Goal: Navigation & Orientation: Find specific page/section

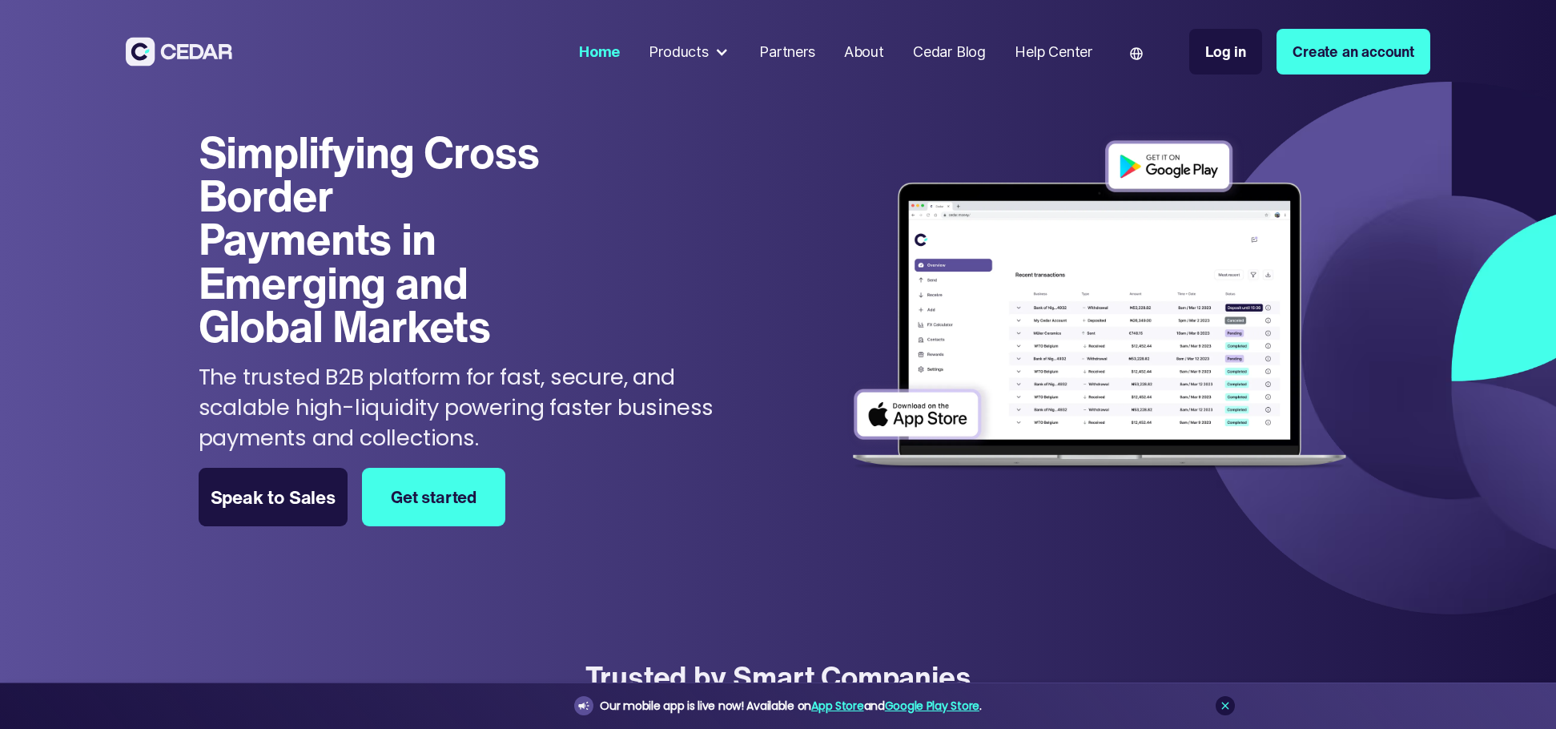
click at [697, 51] on div "Products" at bounding box center [678, 52] width 59 height 22
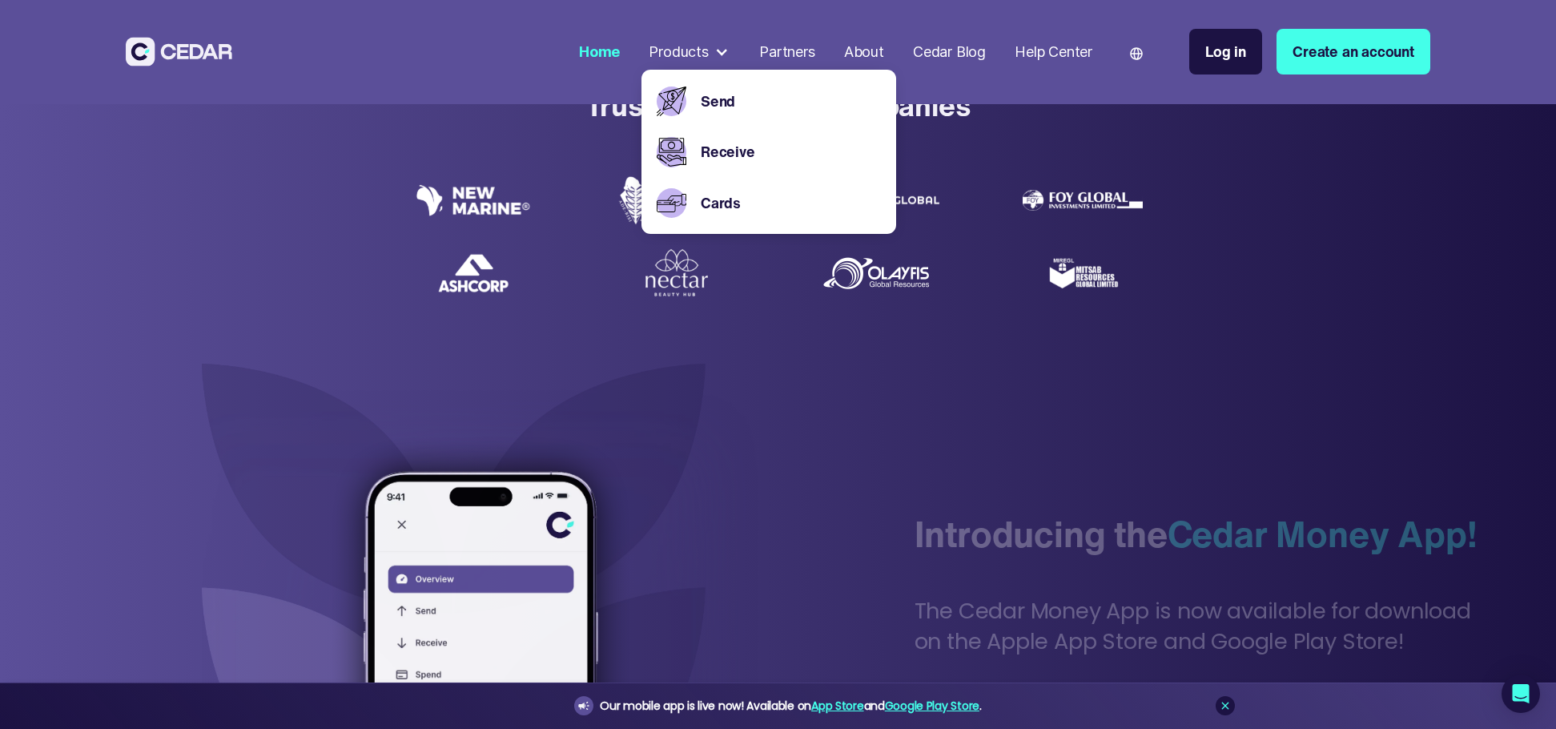
scroll to position [320, 0]
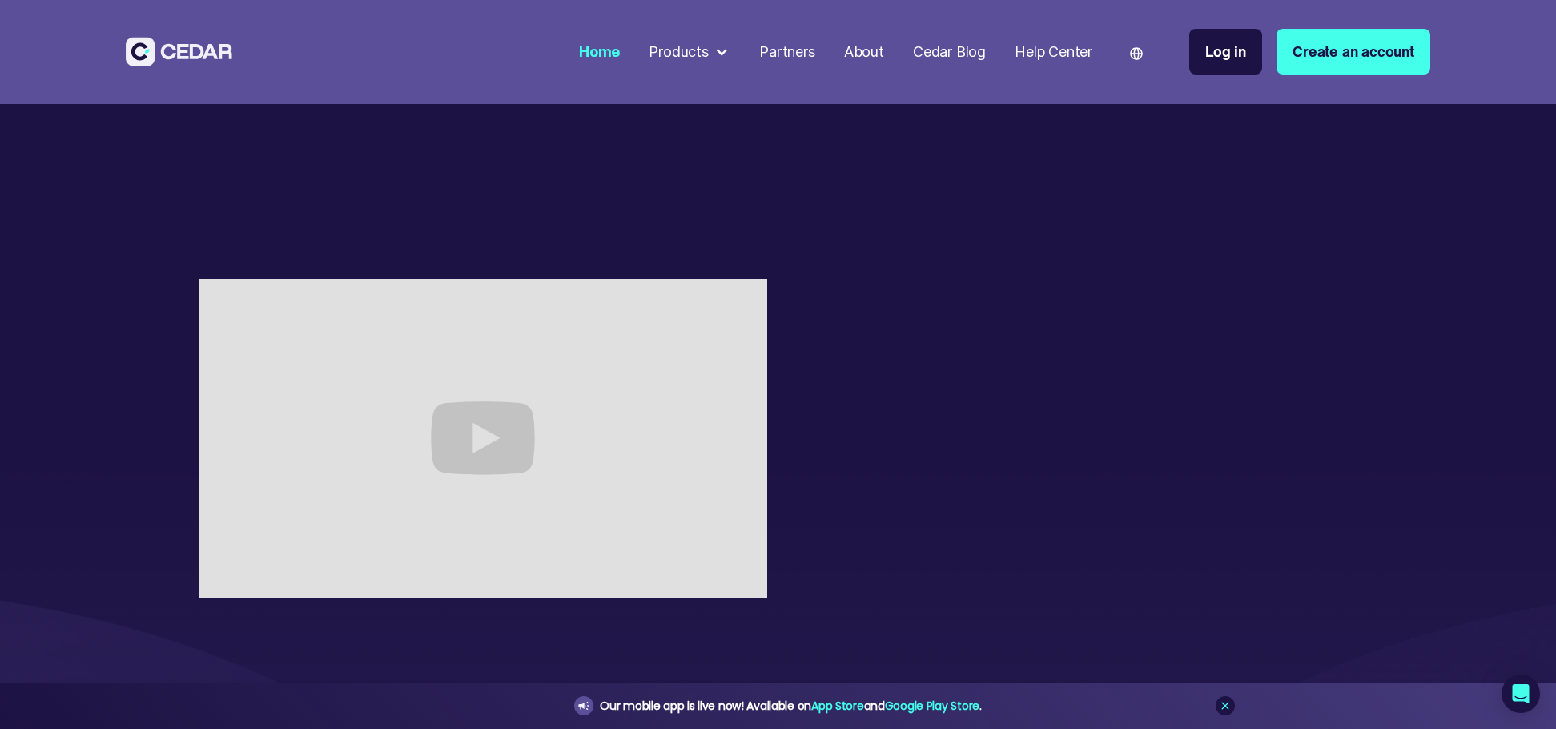
scroll to position [3604, 0]
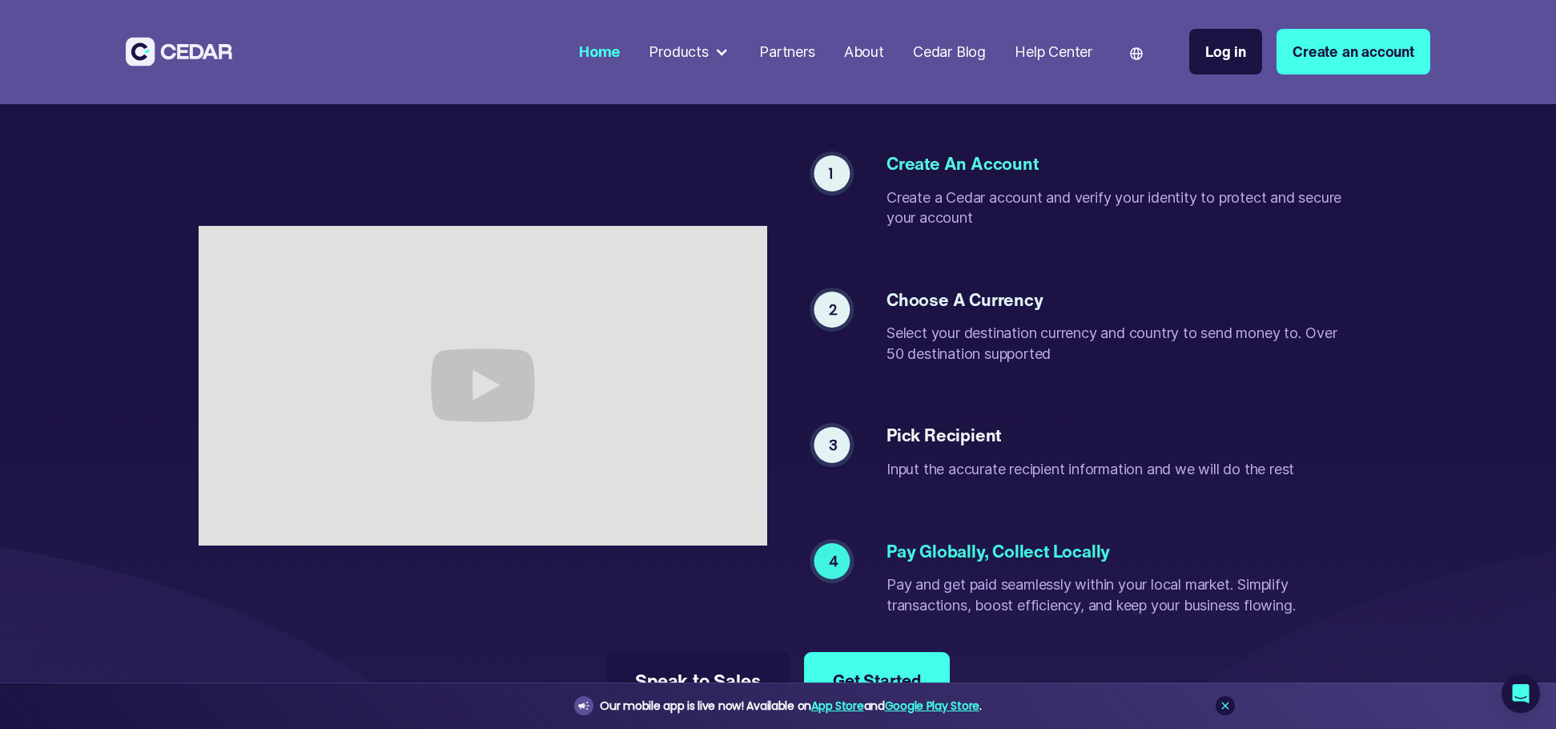
click at [689, 48] on div "Products" at bounding box center [678, 52] width 59 height 22
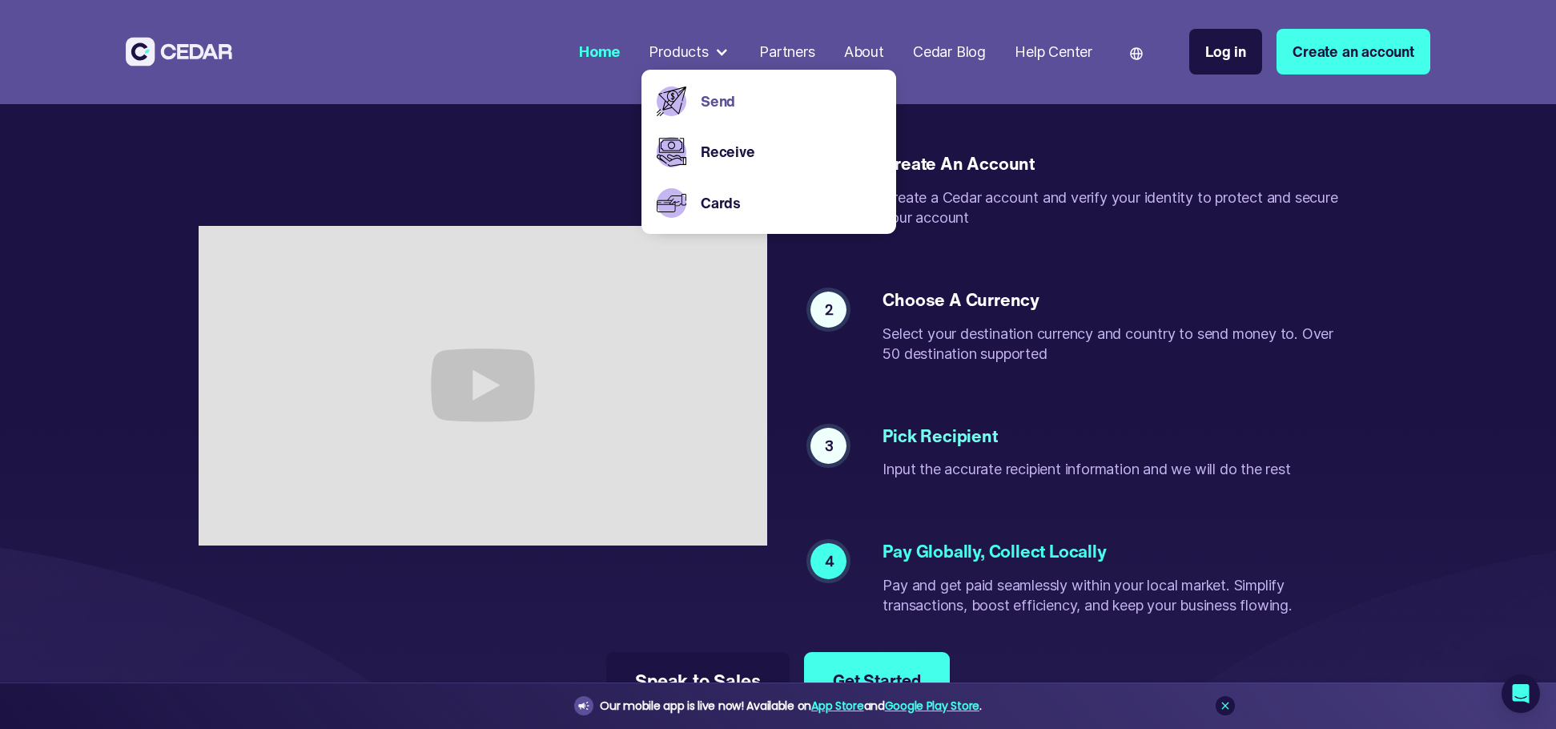
click at [706, 91] on link "Send" at bounding box center [791, 101] width 181 height 22
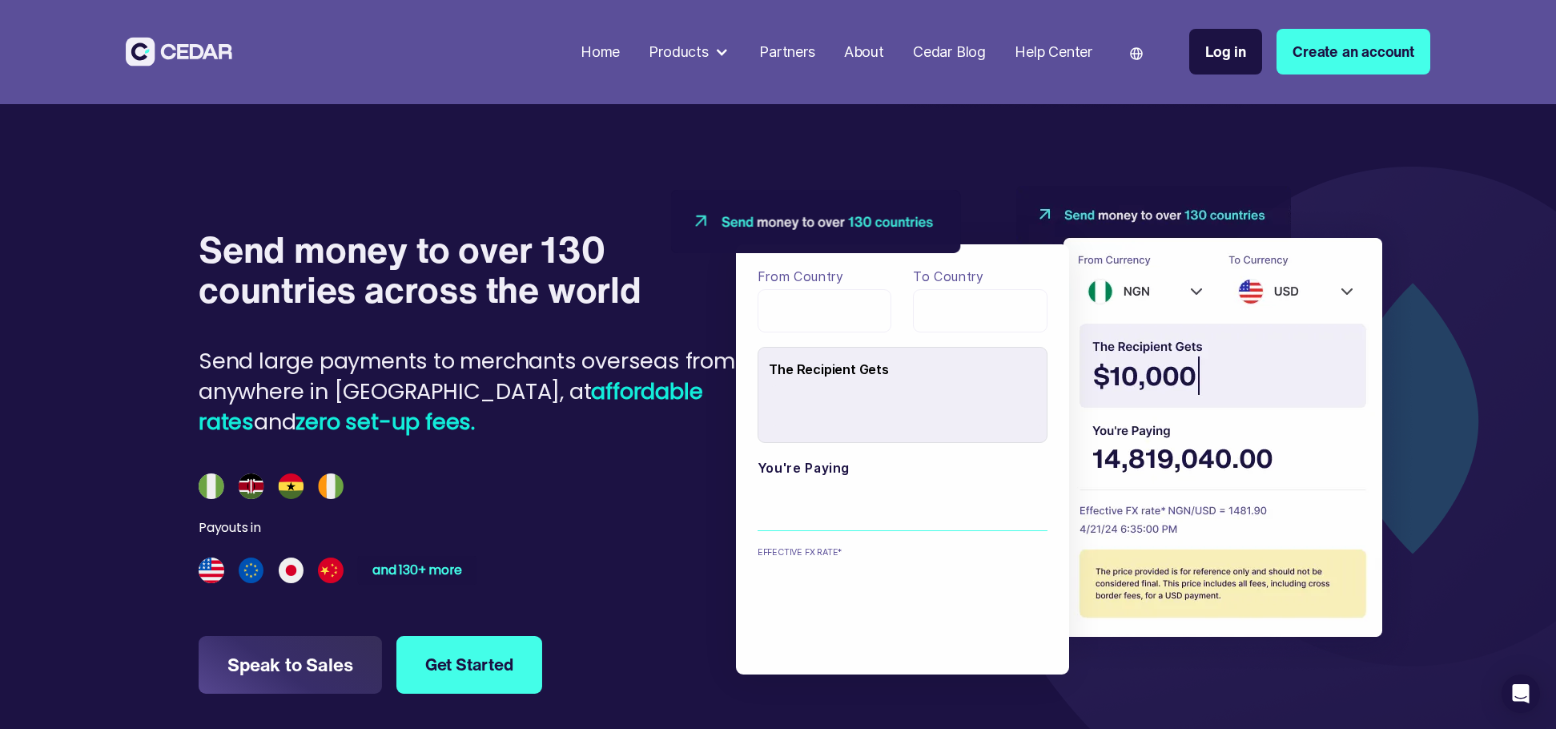
scroll to position [1762, 0]
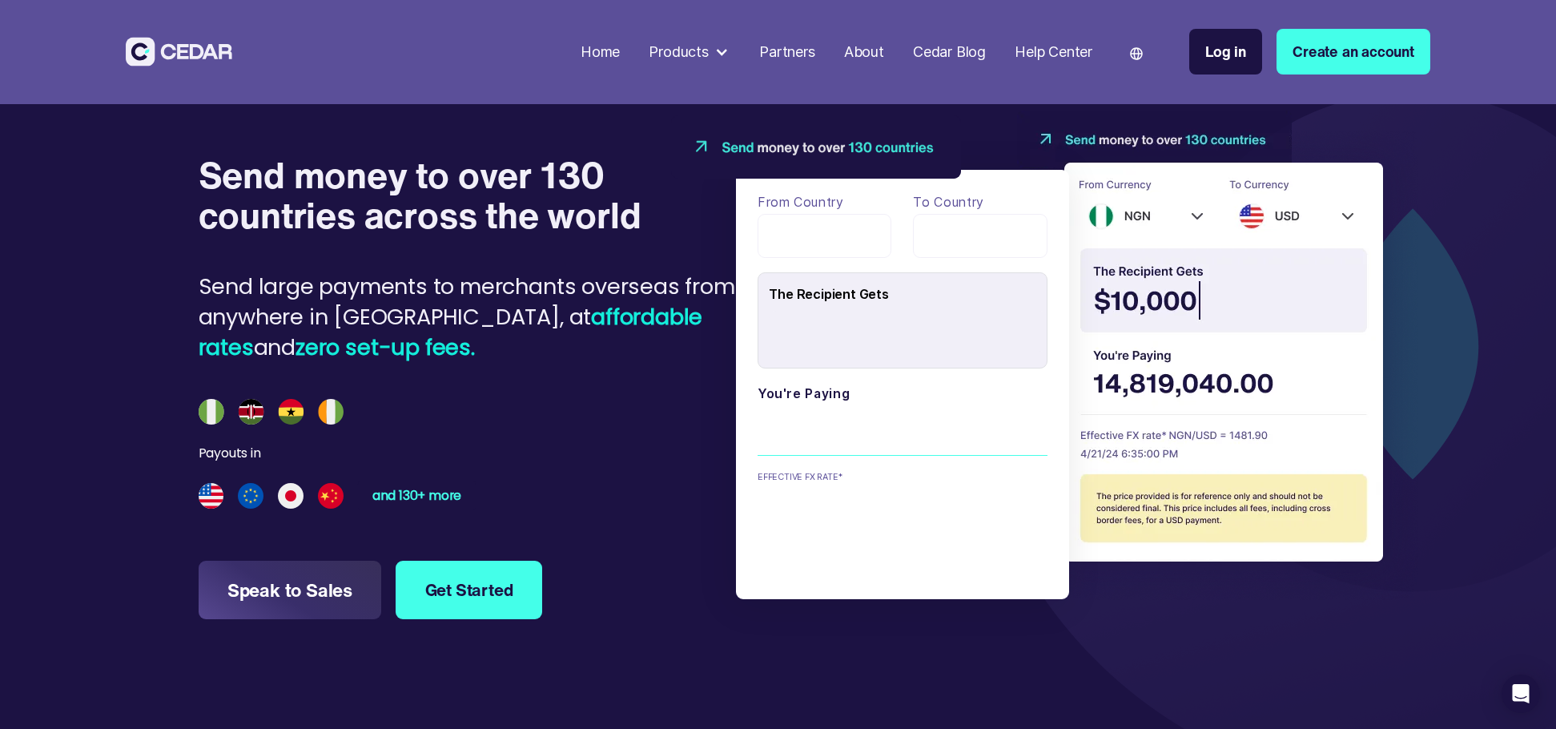
click at [685, 58] on div "Products" at bounding box center [678, 52] width 59 height 22
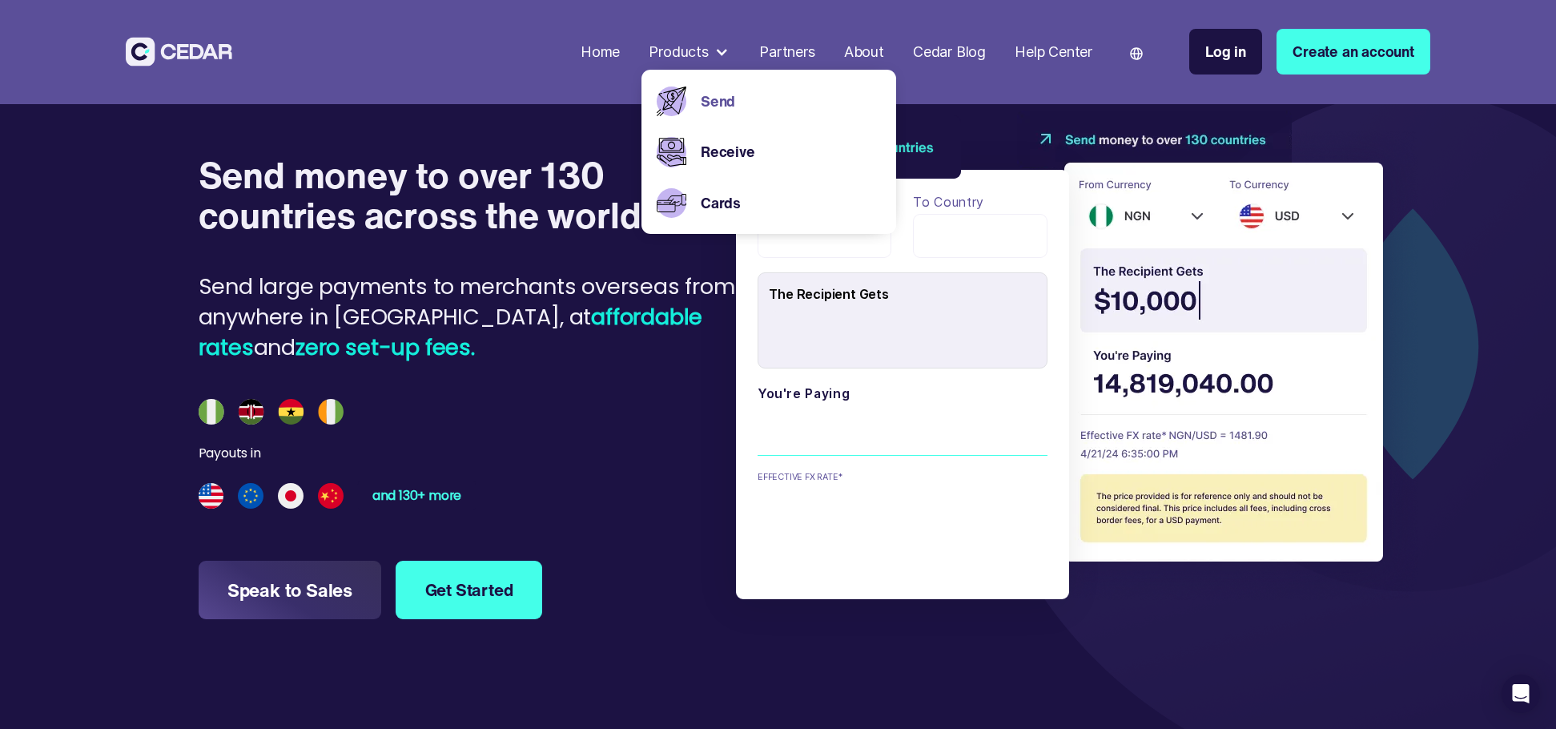
click at [671, 433] on div "Payouts in and 130+ more" at bounding box center [479, 454] width 561 height 111
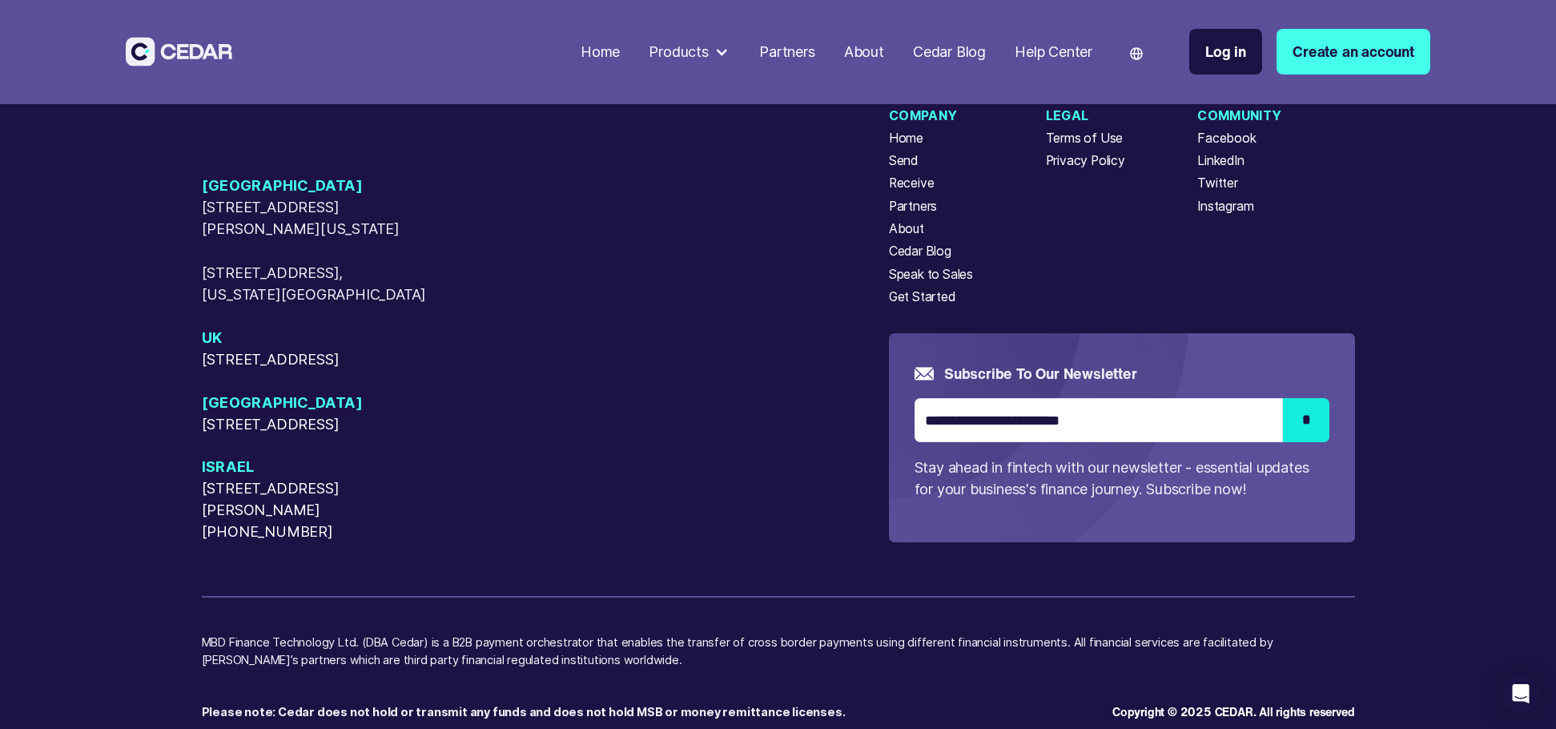
scroll to position [6291, 0]
